Goal: Information Seeking & Learning: Learn about a topic

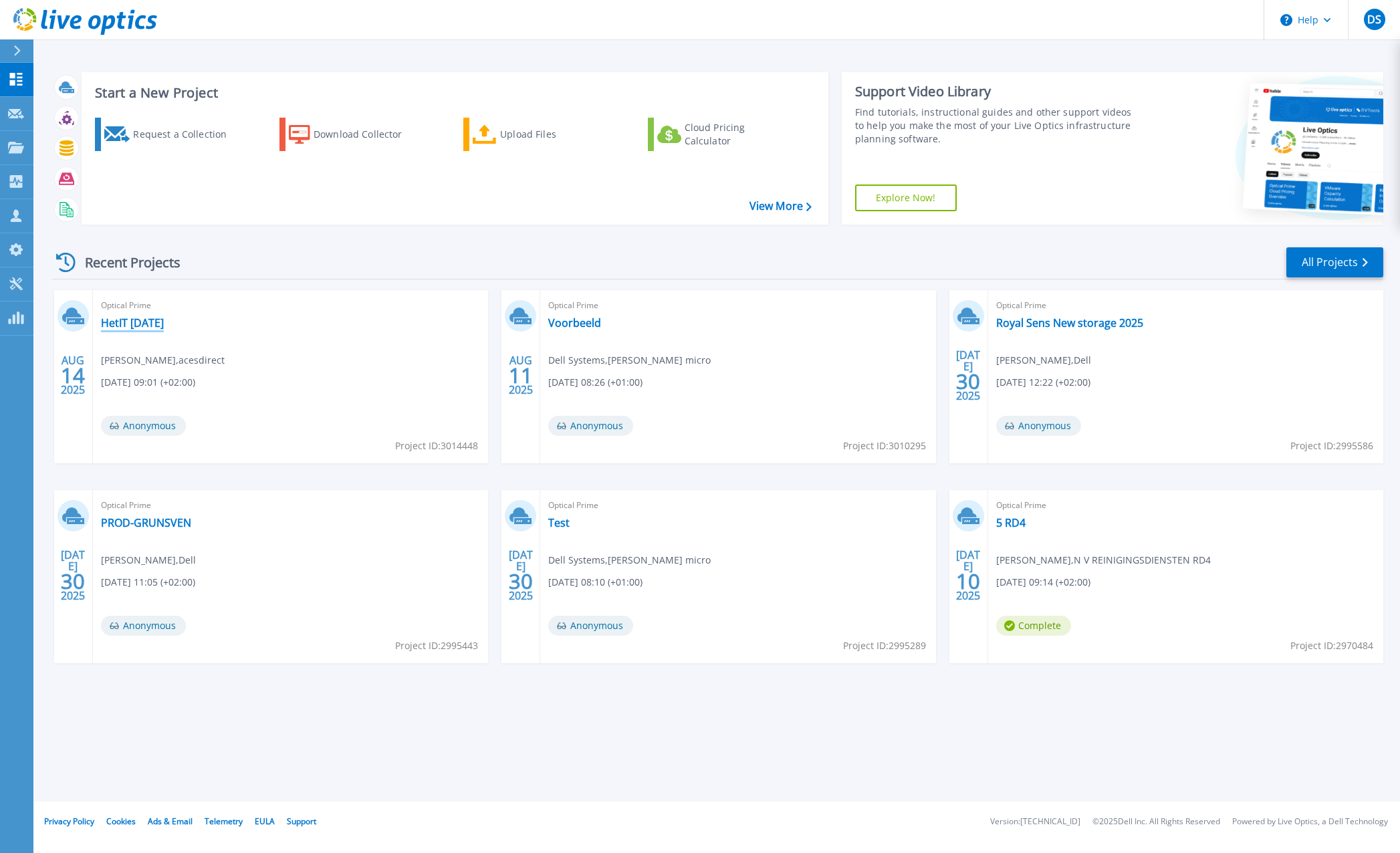
click at [141, 324] on link "HetIT [DATE]" at bounding box center [132, 322] width 63 height 13
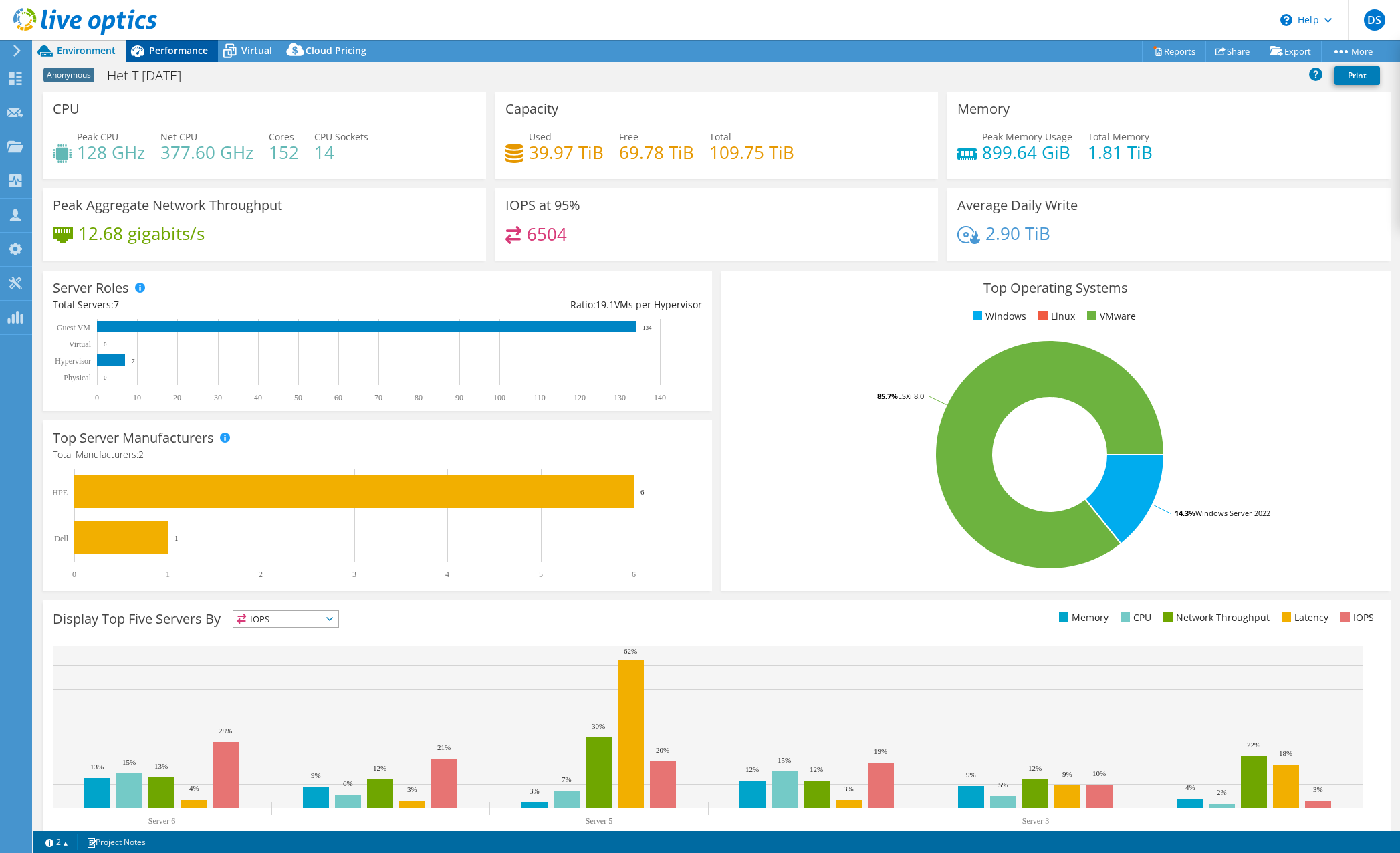
click at [147, 52] on icon at bounding box center [137, 51] width 23 height 23
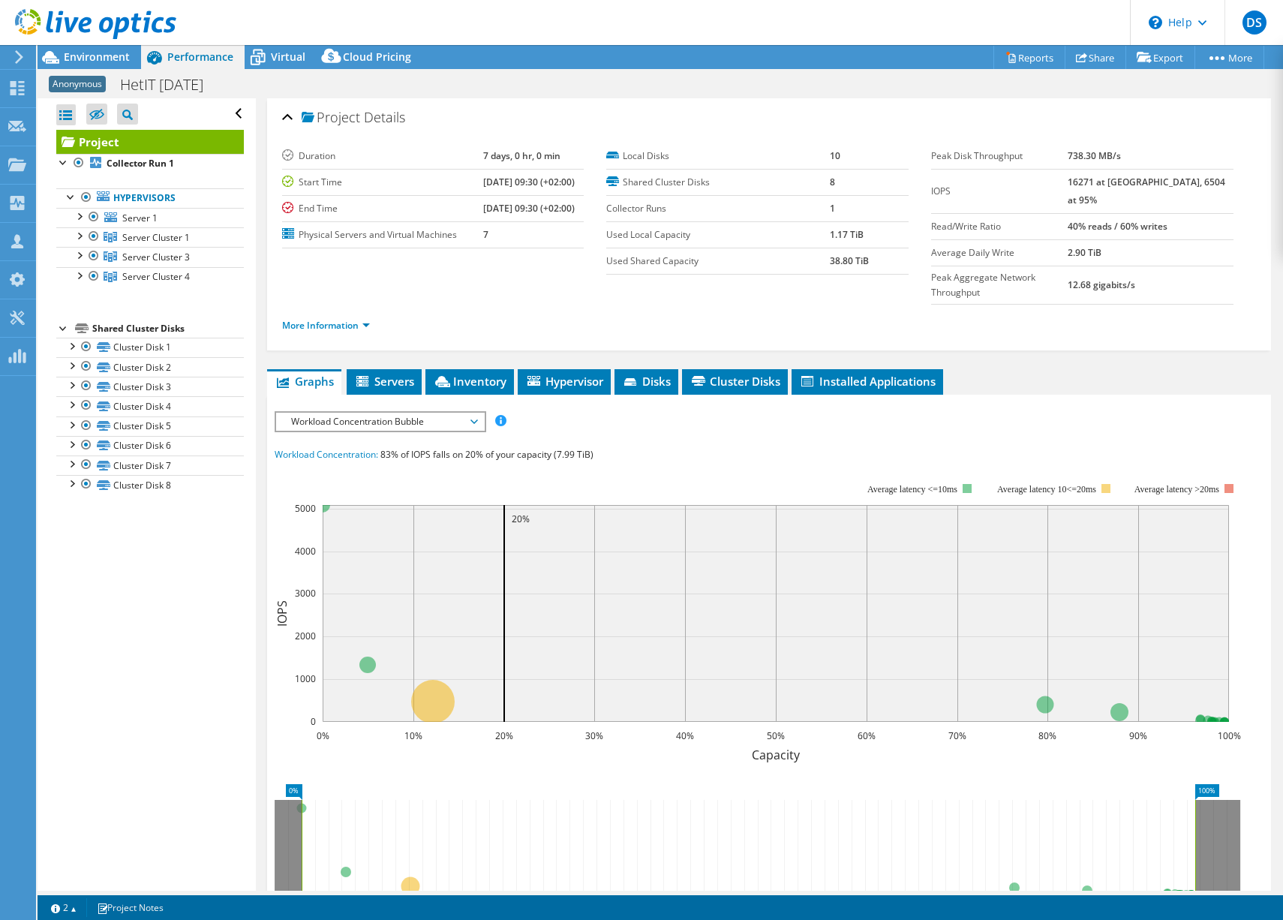
click at [316, 411] on div "Workload Concentration Bubble IOPS Disk Throughput IO Size Latency Queue Depth …" at bounding box center [381, 421] width 212 height 21
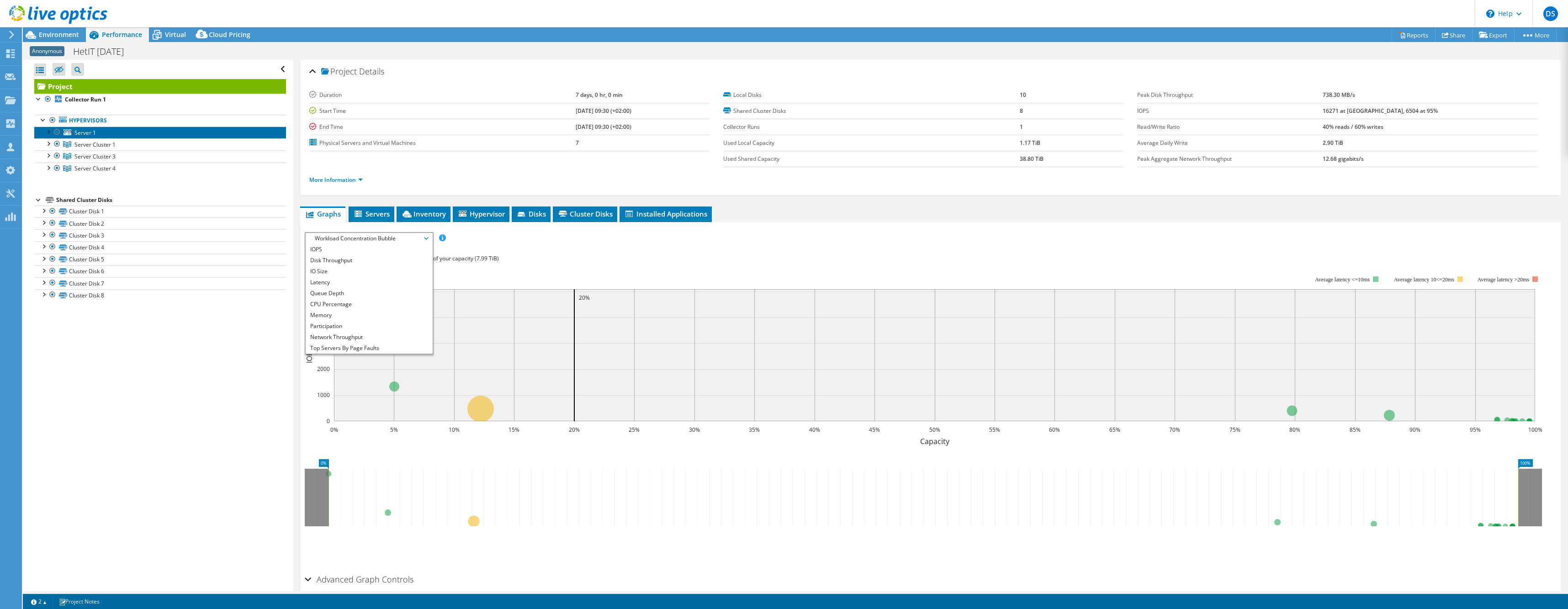
click at [104, 129] on link "Server 1" at bounding box center [160, 133] width 252 height 12
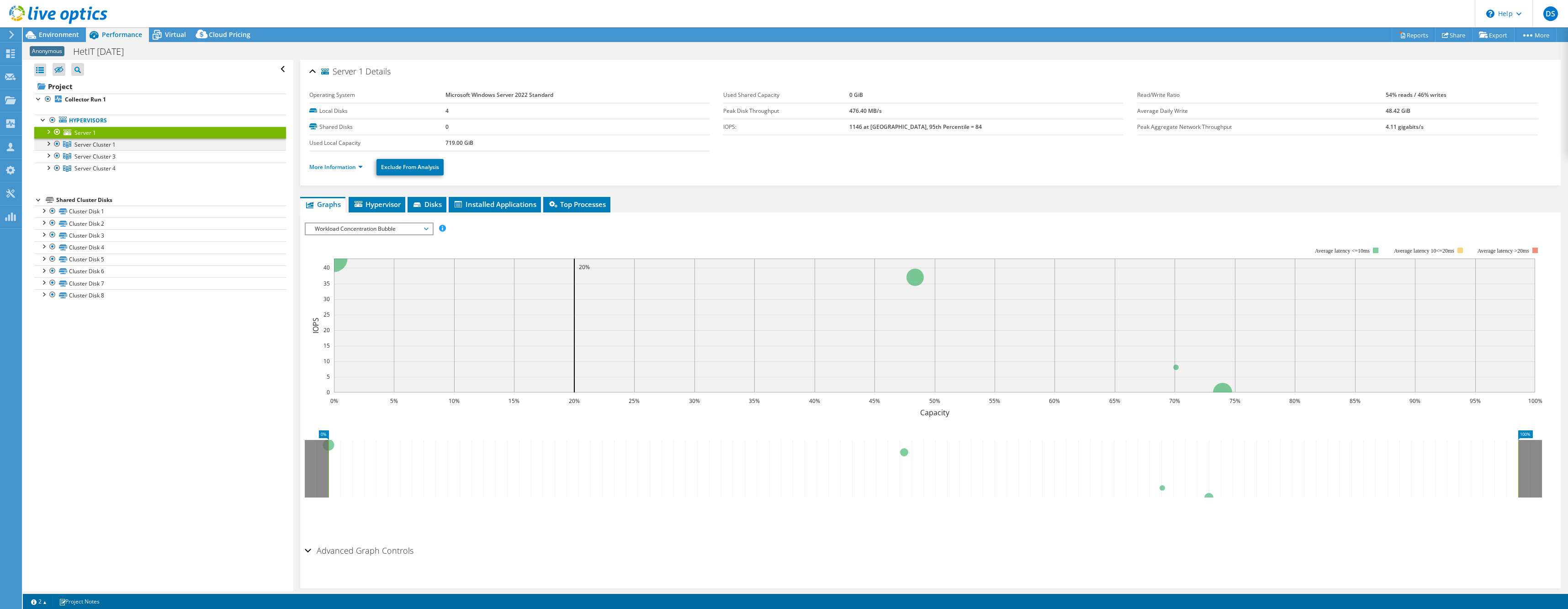
click at [74, 144] on link "Server Cluster 1" at bounding box center [160, 144] width 252 height 12
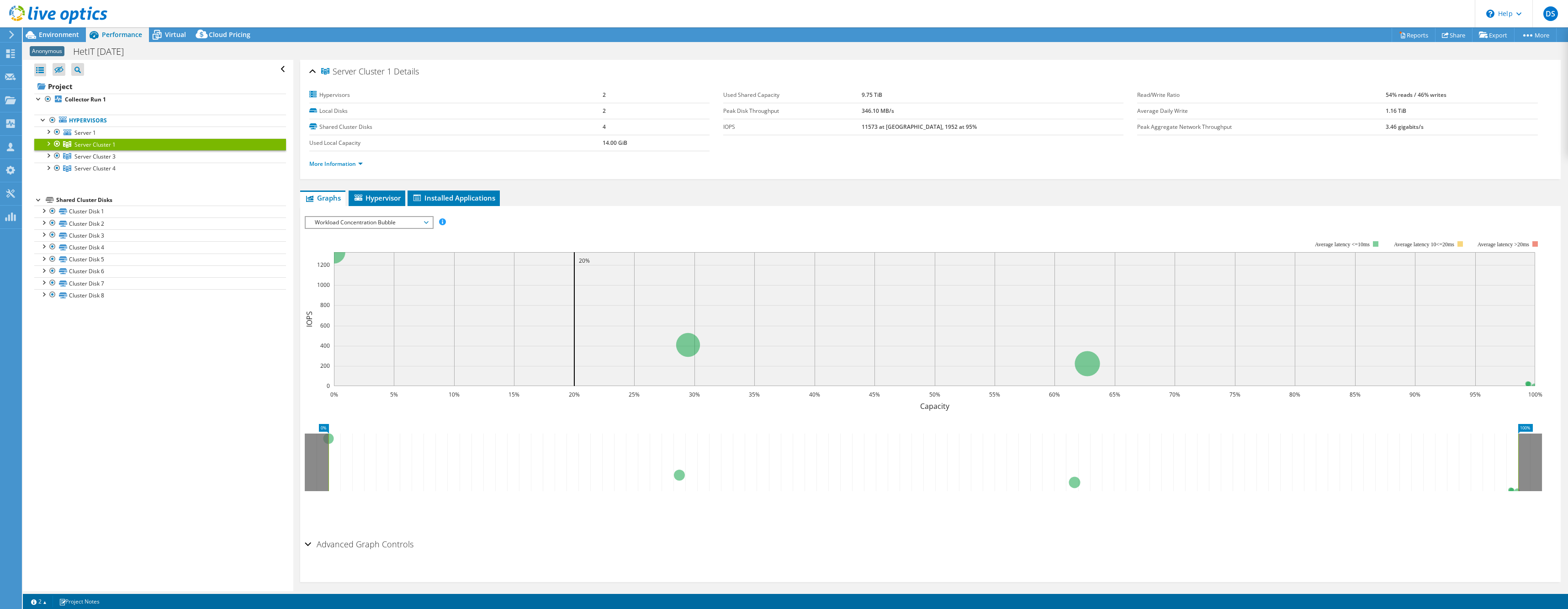
click at [321, 225] on span "Workload Concentration Bubble" at bounding box center [369, 223] width 117 height 11
click at [338, 234] on li "IOPS" at bounding box center [369, 234] width 127 height 11
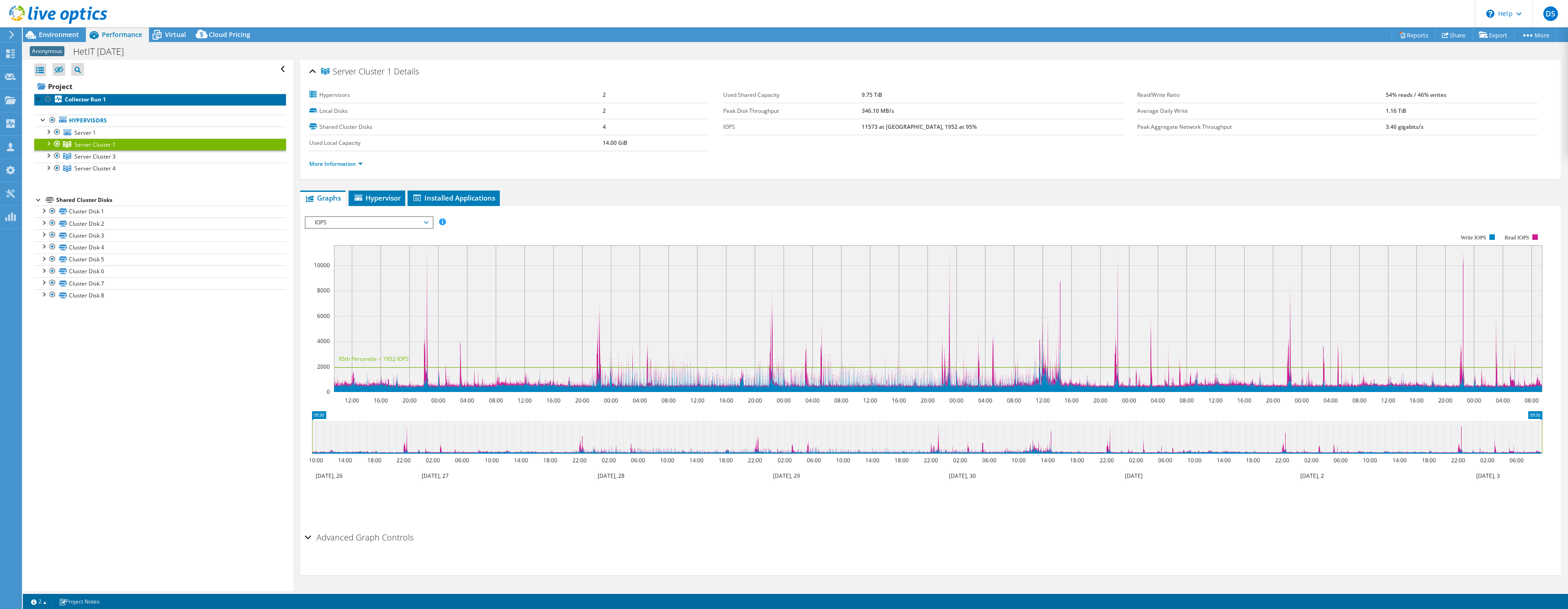
click at [82, 101] on b "Collector Run 1" at bounding box center [86, 99] width 41 height 8
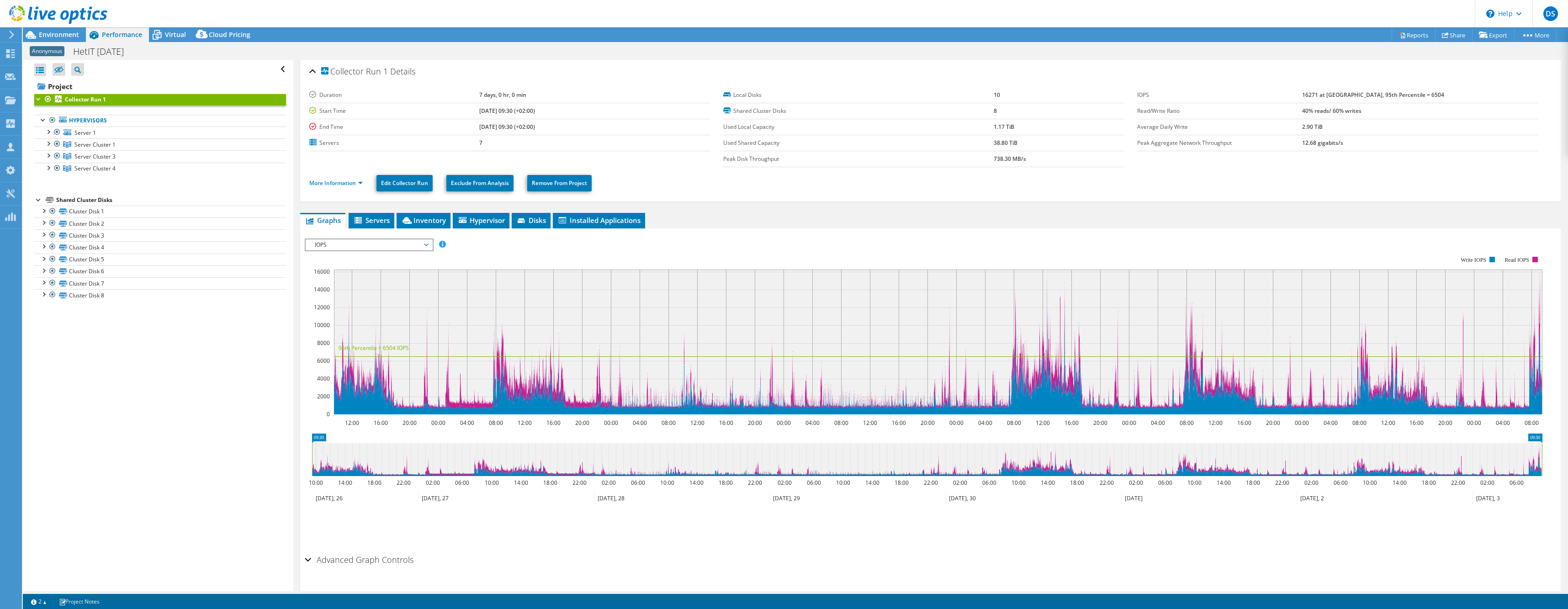
click at [355, 243] on span "IOPS" at bounding box center [369, 245] width 117 height 11
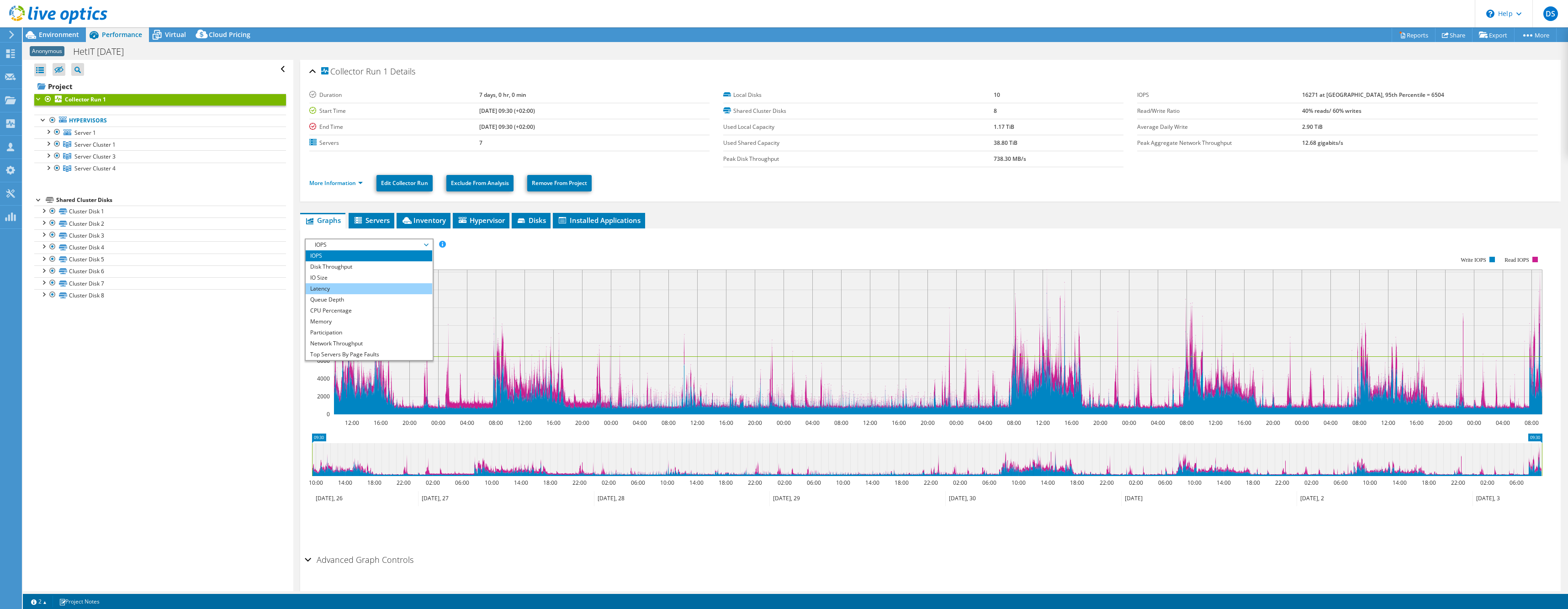
click at [329, 291] on li "Latency" at bounding box center [369, 288] width 127 height 11
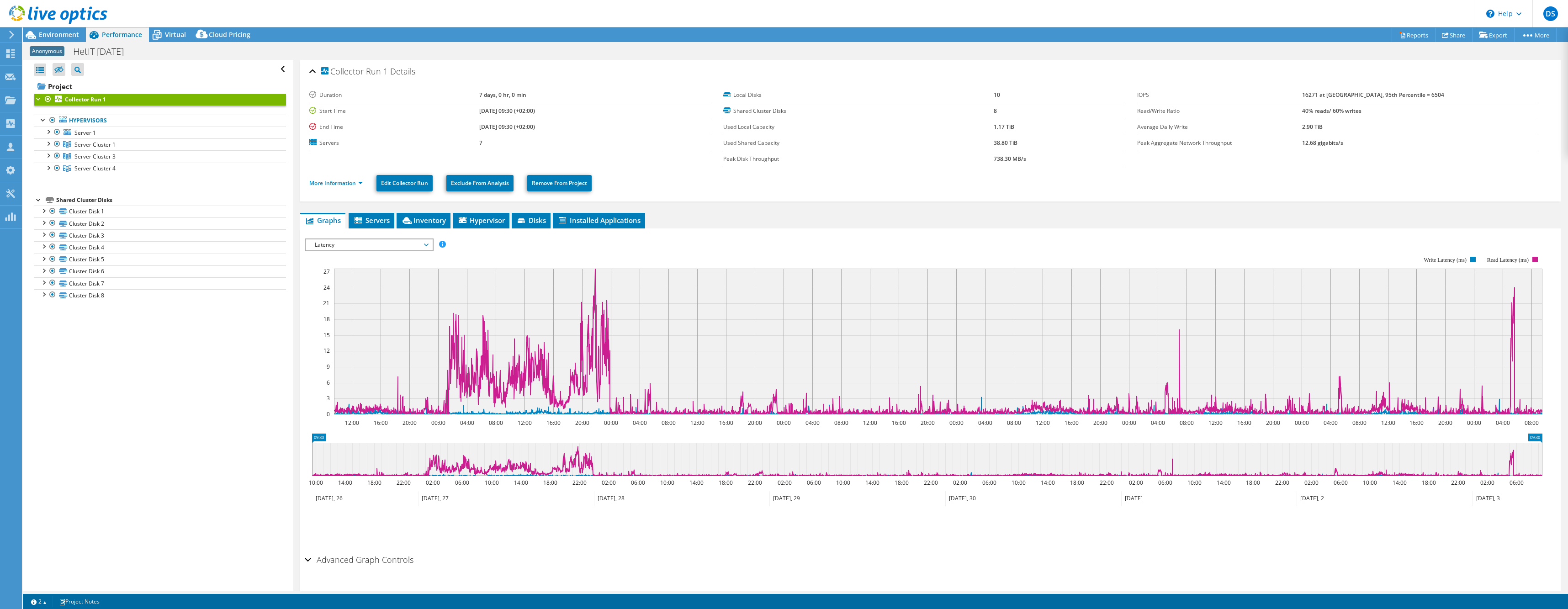
click at [337, 255] on rect at bounding box center [923, 335] width 1237 height 183
click at [336, 246] on span "Latency" at bounding box center [369, 245] width 117 height 11
click at [93, 184] on div "Project Collector Run 1 Hypervisors Server 1" at bounding box center [160, 190] width 252 height 223
click at [287, 10] on header "DS Partner Team Member Dell Systems dell.systems@ingrammicro.com ingram micro M…" at bounding box center [784, 13] width 1568 height 27
click at [28, 182] on div "Open All Close All Hide Excluded Nodes Project Tree Filter" at bounding box center [158, 325] width 270 height 531
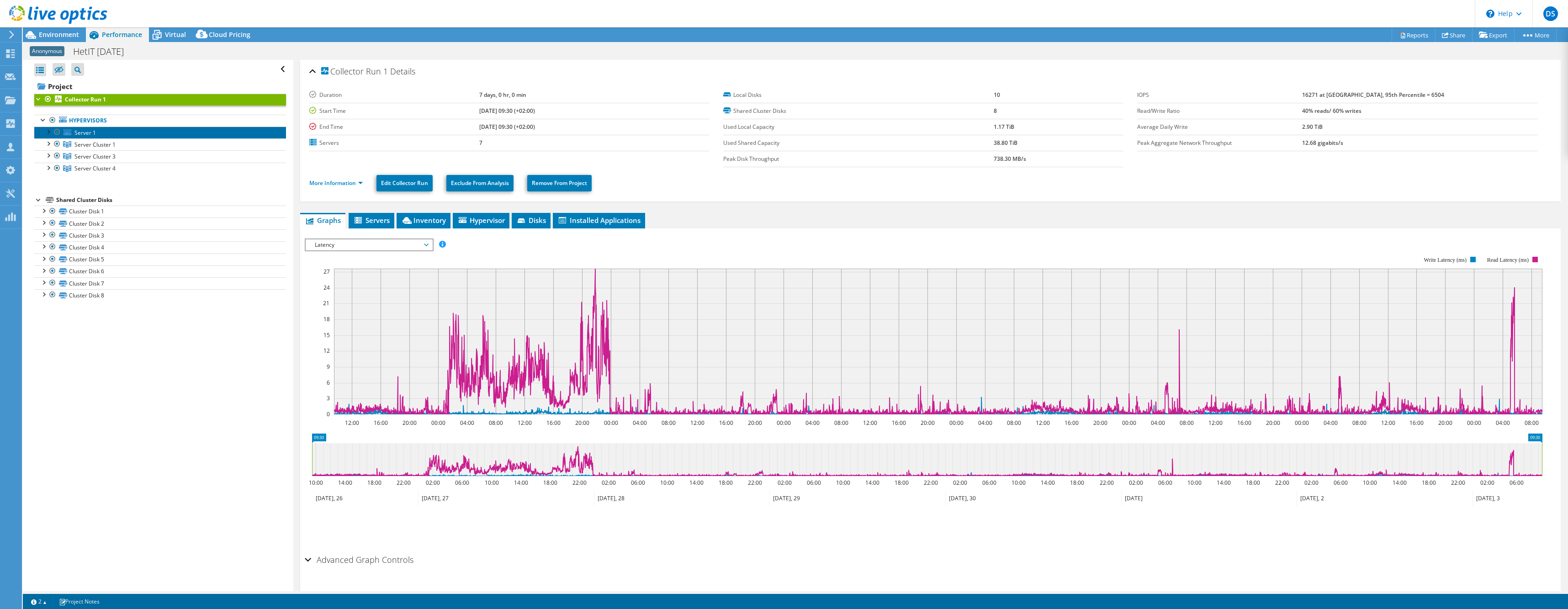
click at [75, 130] on span "Server 1" at bounding box center [85, 133] width 21 height 8
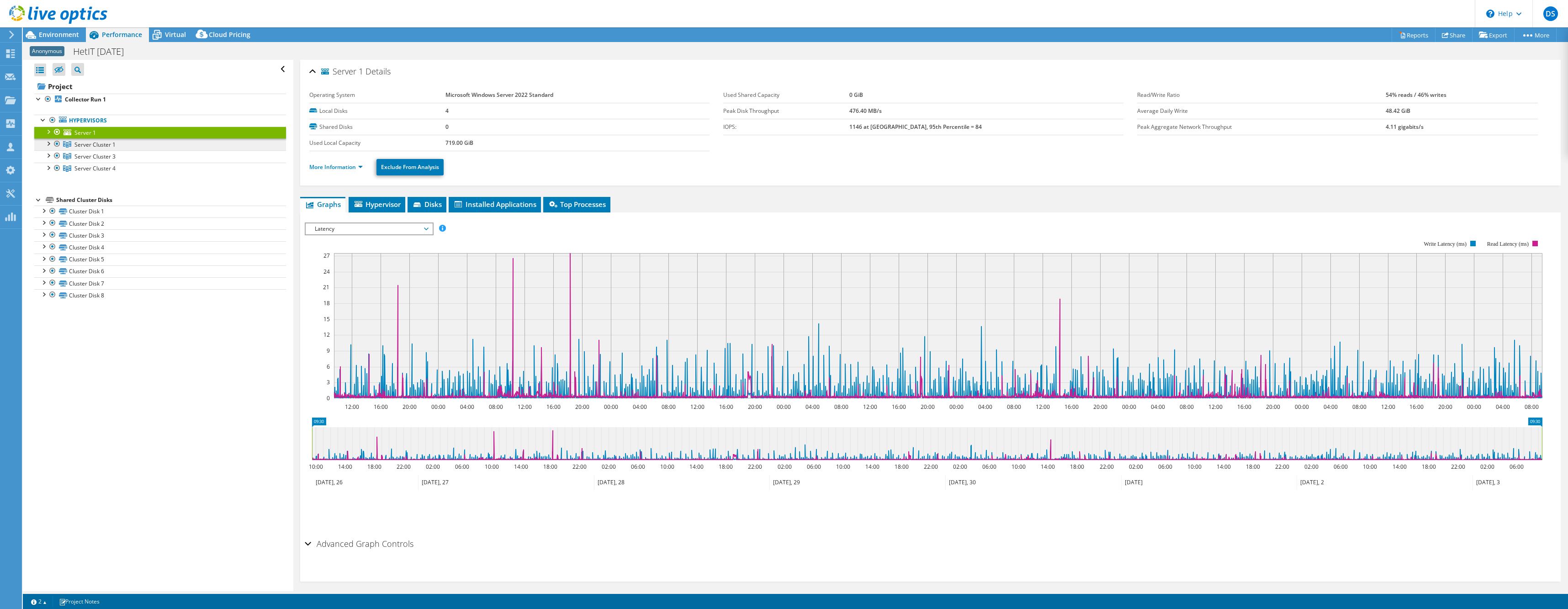
click at [88, 147] on span "Server Cluster 1" at bounding box center [95, 144] width 41 height 8
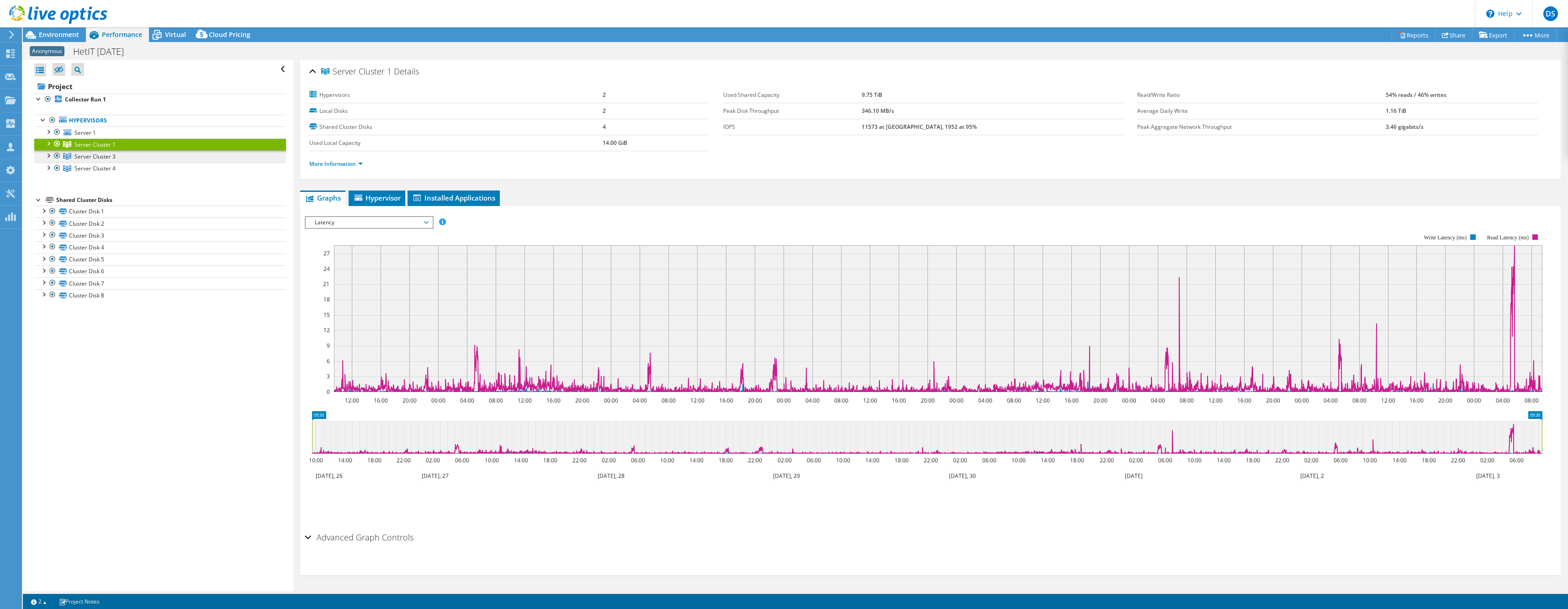
click at [86, 148] on span "Server Cluster 3" at bounding box center [95, 144] width 41 height 8
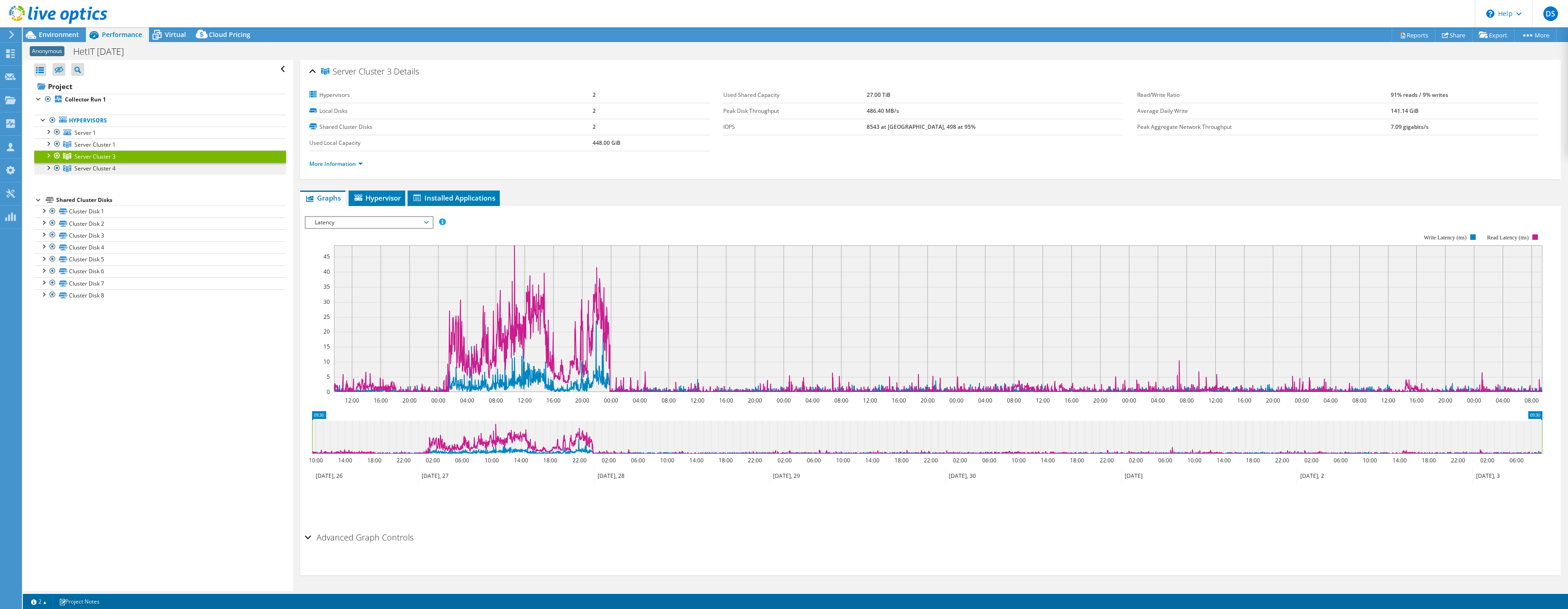
click at [97, 148] on span "Server Cluster 4" at bounding box center [95, 144] width 41 height 8
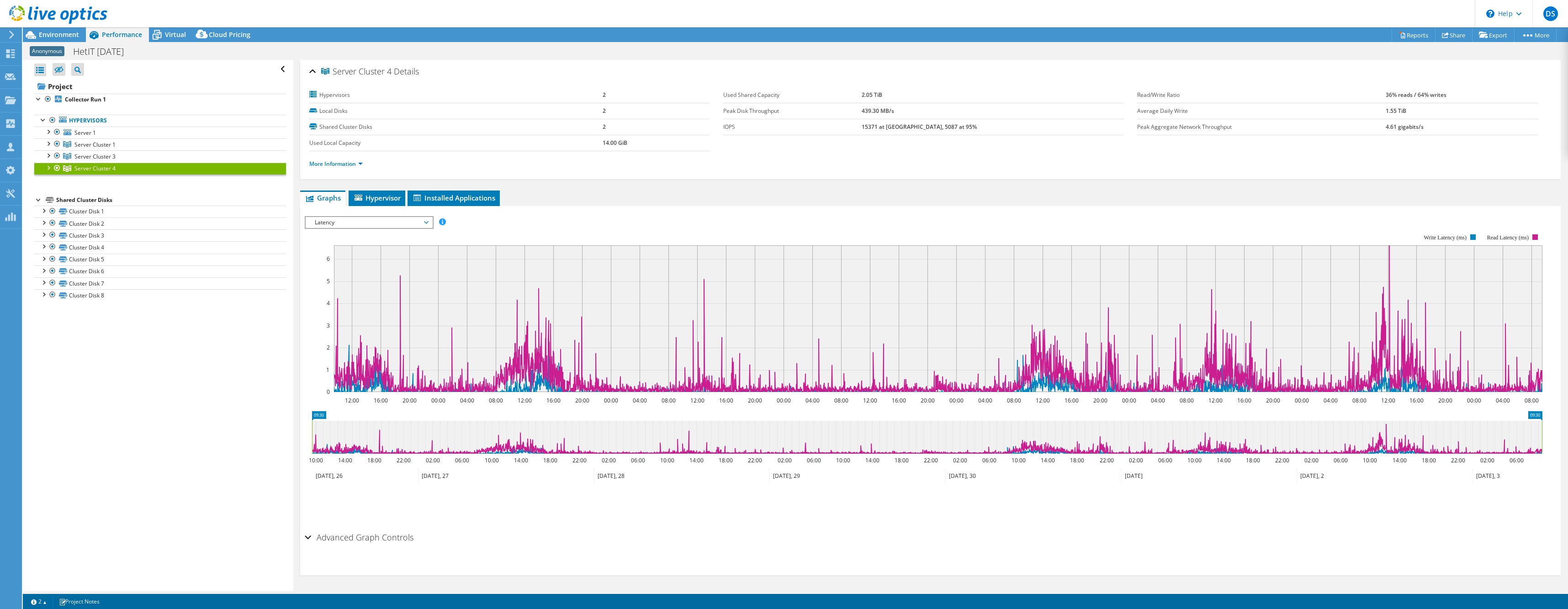
click at [51, 166] on div at bounding box center [47, 167] width 9 height 9
click at [327, 229] on rect at bounding box center [923, 313] width 1237 height 183
click at [326, 219] on span "Latency" at bounding box center [369, 223] width 117 height 11
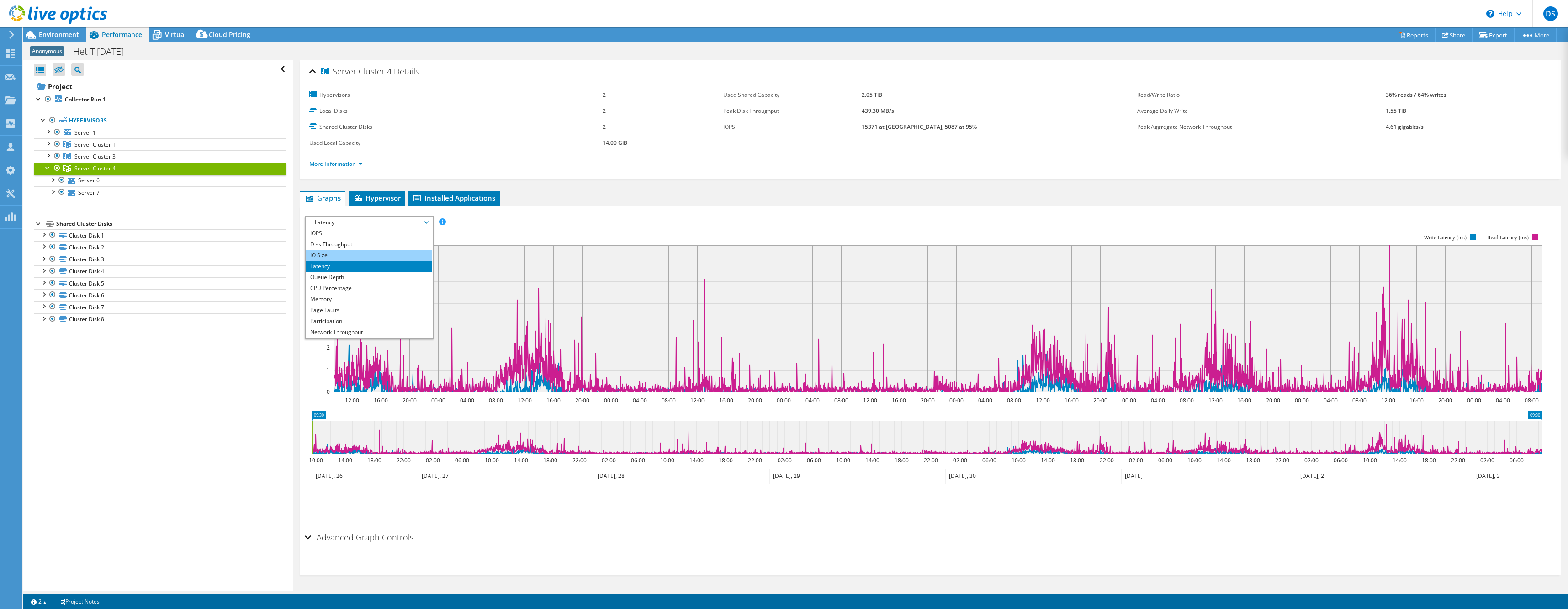
click at [318, 254] on li "IO Size" at bounding box center [369, 256] width 127 height 11
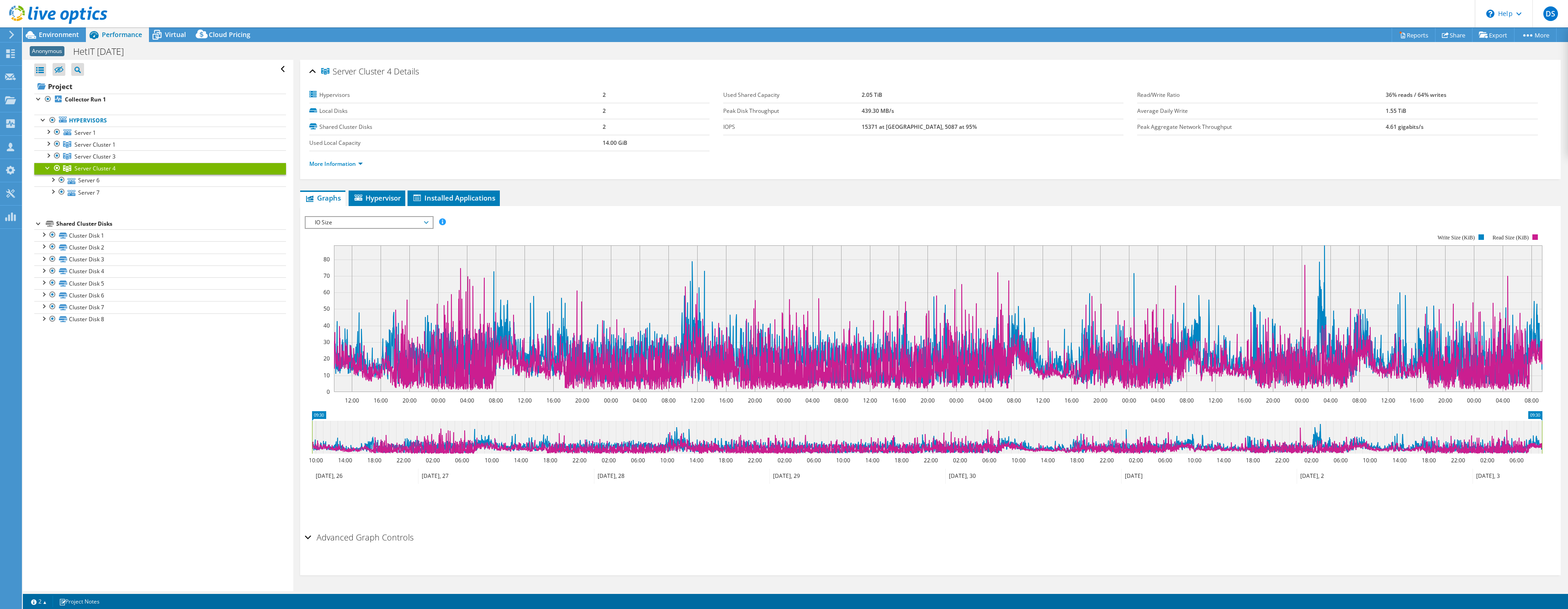
drag, startPoint x: 318, startPoint y: 254, endPoint x: 315, endPoint y: 220, distance: 34.1
click at [315, 220] on span "IO Size" at bounding box center [369, 223] width 117 height 11
click at [88, 148] on span "Server Cluster 3" at bounding box center [95, 144] width 41 height 8
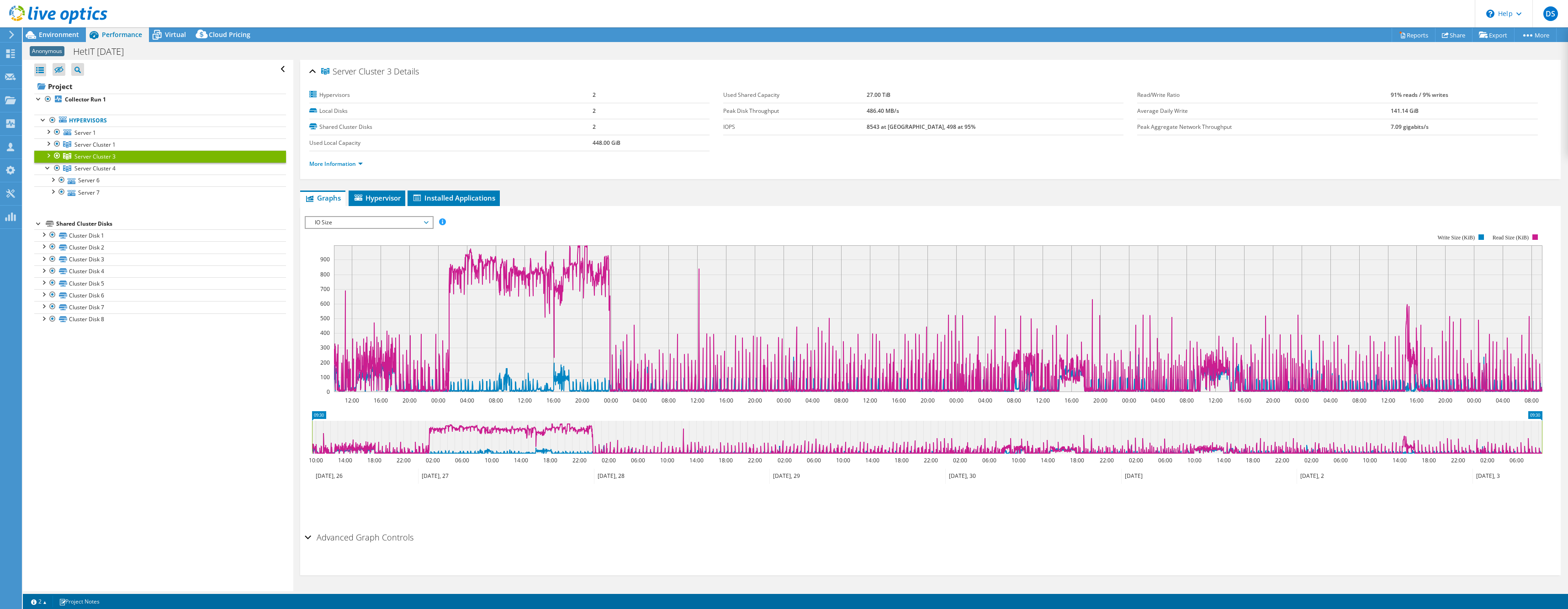
select select "USD"
